Goal: Transaction & Acquisition: Subscribe to service/newsletter

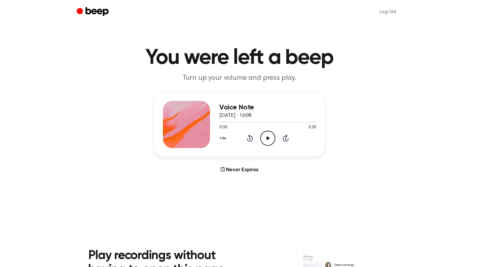
click at [100, 8] on icon "Beep" at bounding box center [93, 12] width 33 height 12
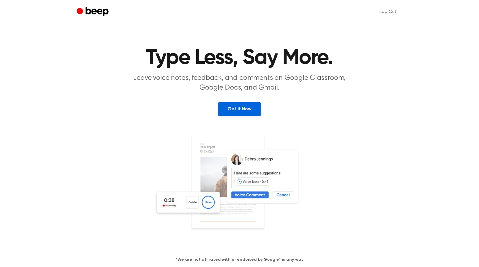
click at [228, 111] on link "Get It Now" at bounding box center [239, 109] width 43 height 14
